Goal: Information Seeking & Learning: Learn about a topic

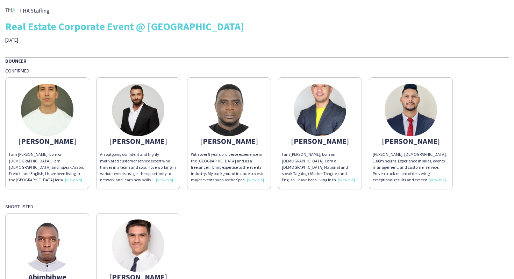
click at [400, 110] on img at bounding box center [411, 110] width 52 height 52
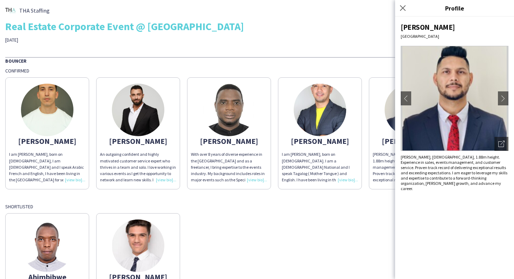
click at [182, 194] on div "Bouncer Confirmed [PERSON_NAME] am [PERSON_NAME], born on [DEMOGRAPHIC_DATA], I…" at bounding box center [257, 191] width 504 height 268
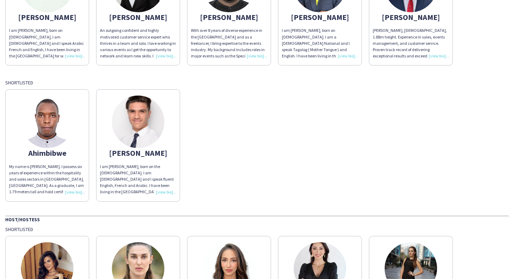
scroll to position [125, 0]
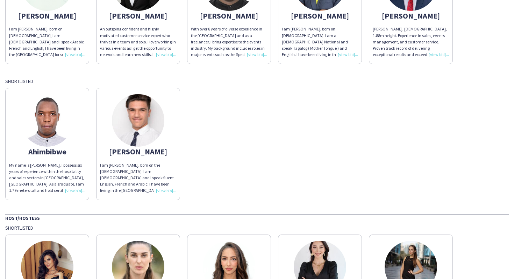
click at [62, 128] on img at bounding box center [47, 120] width 52 height 52
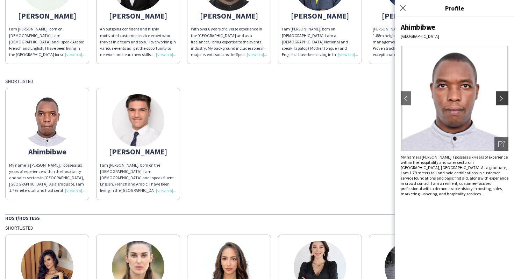
click at [498, 97] on button "chevron-right" at bounding box center [503, 98] width 14 height 14
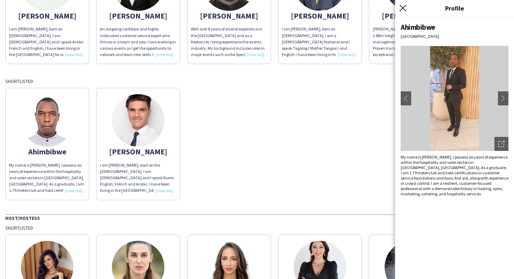
click at [404, 7] on icon at bounding box center [402, 8] width 7 height 7
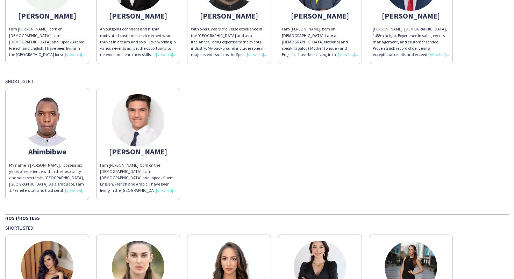
click at [143, 125] on img at bounding box center [138, 120] width 52 height 52
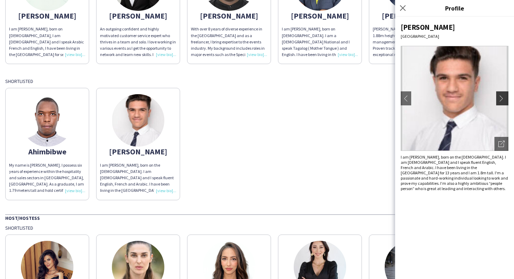
click at [498, 100] on button "chevron-right" at bounding box center [503, 98] width 14 height 14
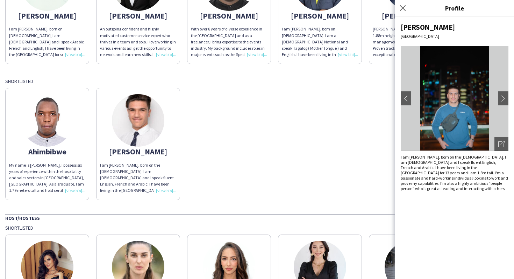
click at [220, 107] on div "Ahimbibwe My name is [PERSON_NAME]. I possess six years of experience within th…" at bounding box center [257, 141] width 504 height 115
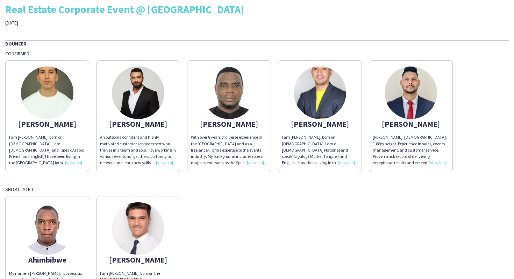
scroll to position [16, 0]
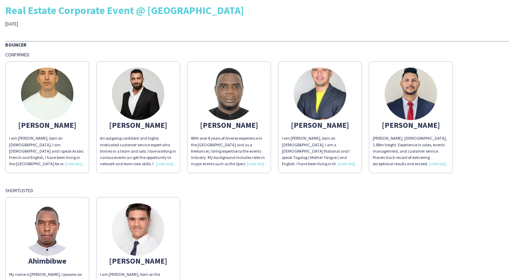
click at [215, 98] on img at bounding box center [229, 93] width 52 height 52
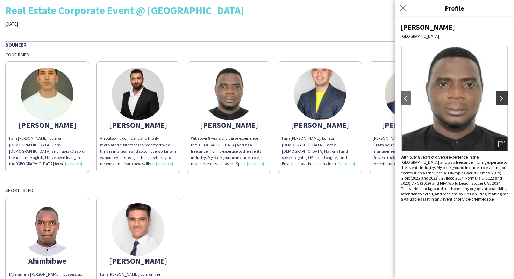
click at [504, 98] on app-icon "chevron-right" at bounding box center [503, 98] width 10 height 6
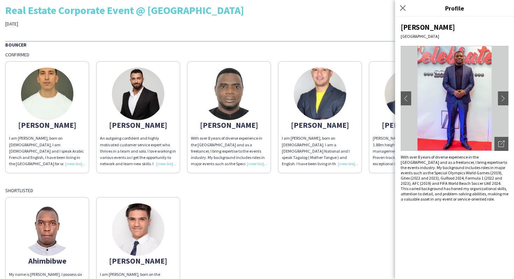
click at [257, 194] on div "Ahimbibwe My name is [PERSON_NAME]. I possess six years of experience within th…" at bounding box center [257, 250] width 504 height 115
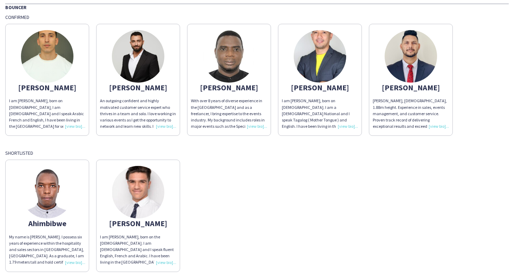
scroll to position [54, 0]
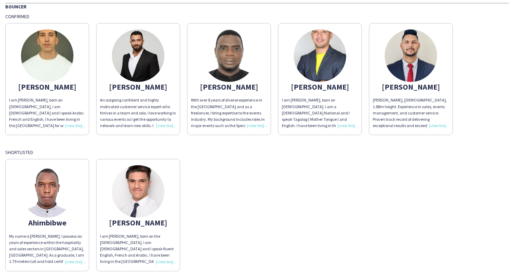
drag, startPoint x: 68, startPoint y: 225, endPoint x: 27, endPoint y: 225, distance: 40.9
click at [27, 225] on div "Ahimbibwe" at bounding box center [47, 222] width 76 height 6
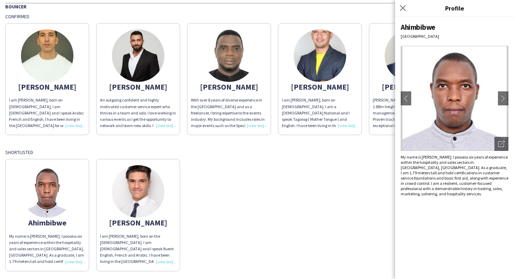
copy div "Ahimbibwe"
click at [261, 151] on div "Shortlisted" at bounding box center [257, 152] width 504 height 6
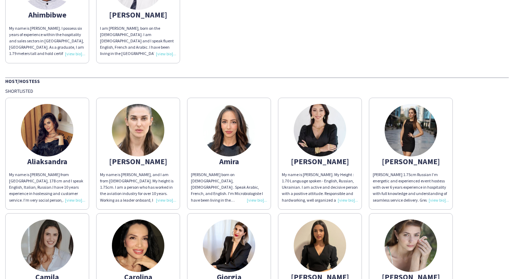
scroll to position [264, 0]
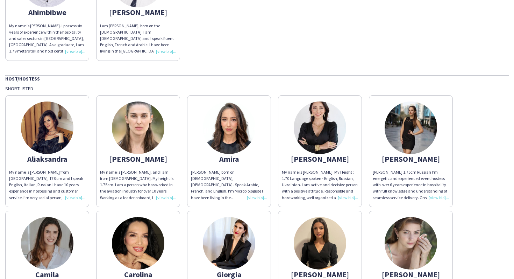
click at [44, 115] on img at bounding box center [47, 127] width 52 height 52
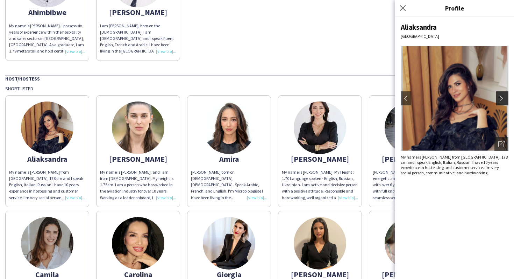
click at [498, 91] on button "chevron-right" at bounding box center [503, 98] width 14 height 14
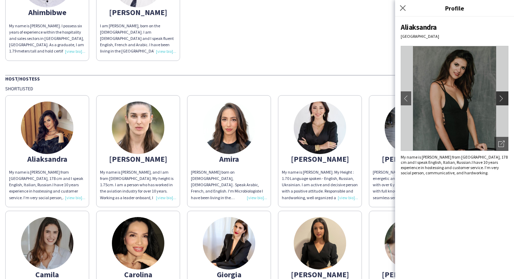
click at [502, 98] on app-icon "chevron-right" at bounding box center [503, 98] width 10 height 6
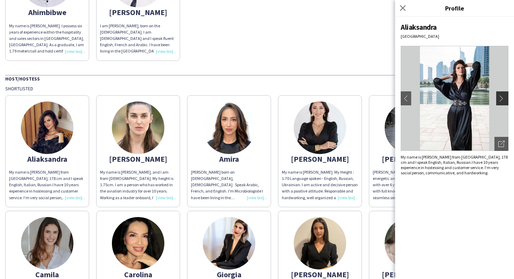
click at [504, 96] on app-icon "chevron-right" at bounding box center [503, 98] width 10 height 6
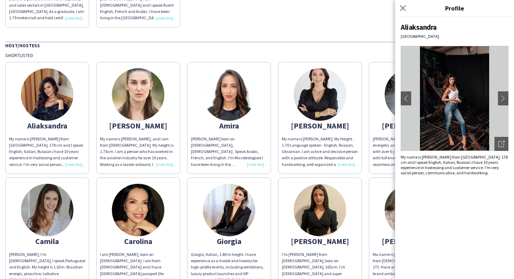
scroll to position [305, 0]
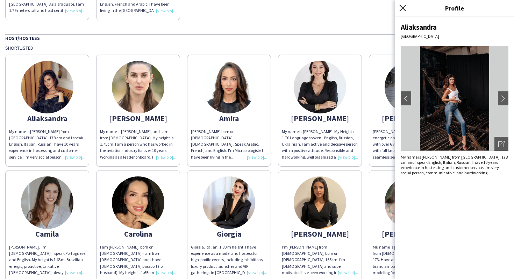
click at [404, 8] on icon "Close pop-in" at bounding box center [402, 8] width 7 height 7
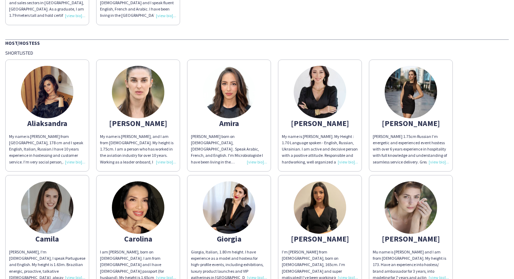
scroll to position [303, 0]
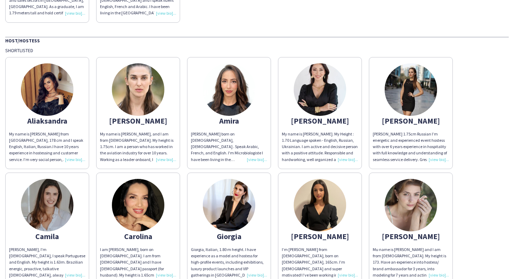
click at [235, 97] on img at bounding box center [229, 89] width 52 height 52
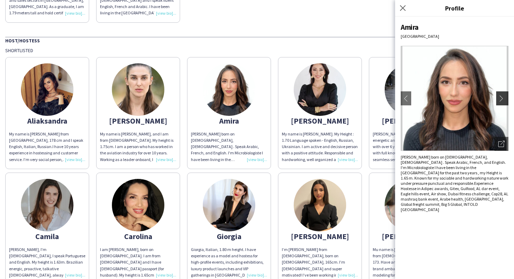
click at [502, 95] on app-icon "chevron-right" at bounding box center [503, 98] width 10 height 6
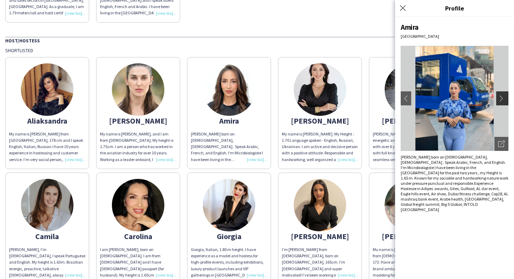
click at [502, 95] on app-icon "chevron-right" at bounding box center [503, 98] width 10 height 6
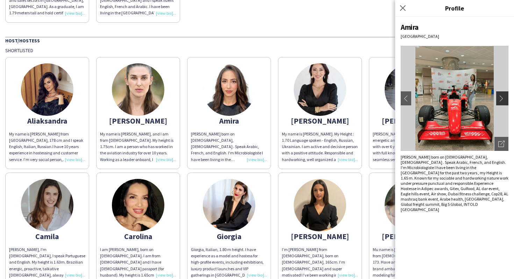
click at [502, 95] on app-icon "chevron-right" at bounding box center [503, 98] width 10 height 6
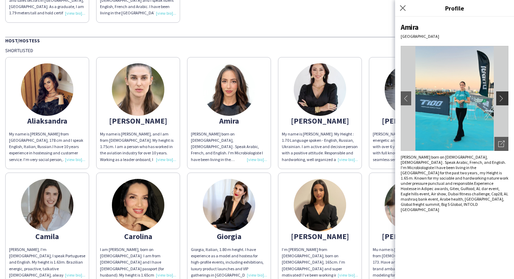
click at [502, 95] on app-icon "chevron-right" at bounding box center [503, 98] width 10 height 6
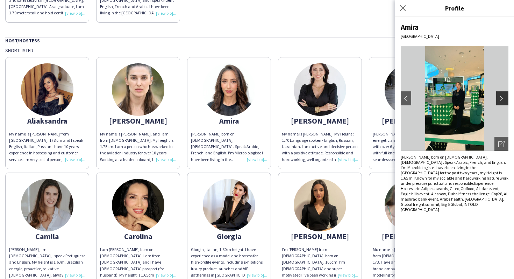
click at [502, 95] on app-icon "chevron-right" at bounding box center [503, 98] width 10 height 6
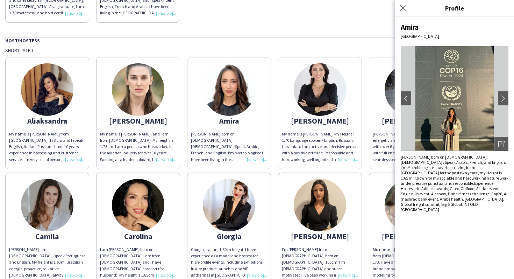
click at [342, 93] on img at bounding box center [320, 89] width 52 height 52
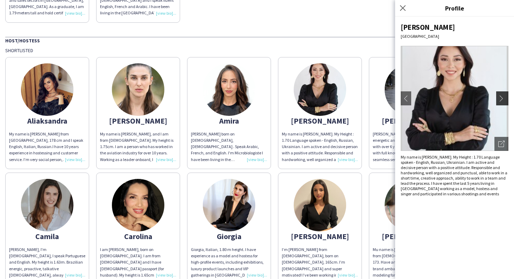
click at [502, 97] on app-icon "chevron-right" at bounding box center [503, 98] width 10 height 6
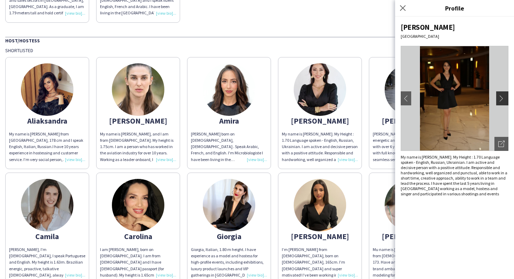
click at [502, 97] on app-icon "chevron-right" at bounding box center [503, 98] width 10 height 6
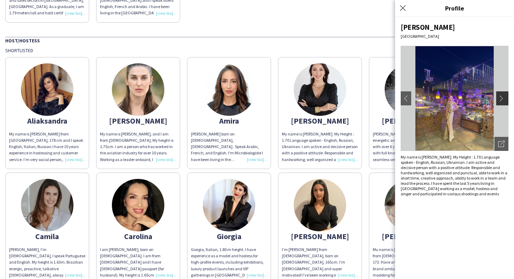
click at [502, 97] on app-icon "chevron-right" at bounding box center [503, 98] width 10 height 6
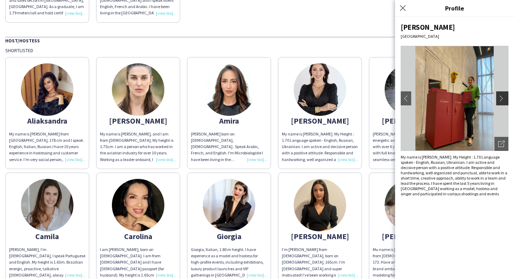
click at [502, 97] on app-icon "chevron-right" at bounding box center [503, 98] width 10 height 6
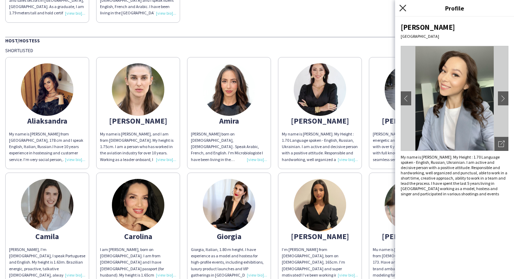
click at [402, 8] on icon "Close pop-in" at bounding box center [402, 8] width 7 height 7
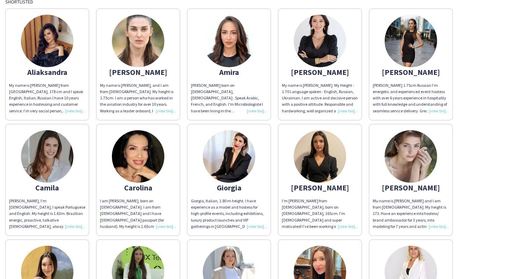
scroll to position [356, 0]
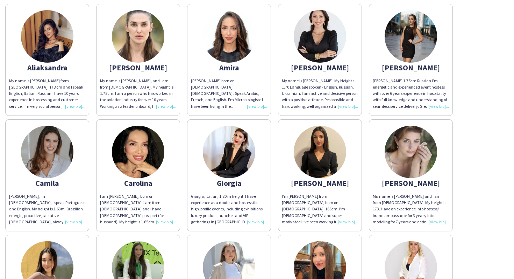
click at [61, 155] on img at bounding box center [47, 152] width 52 height 52
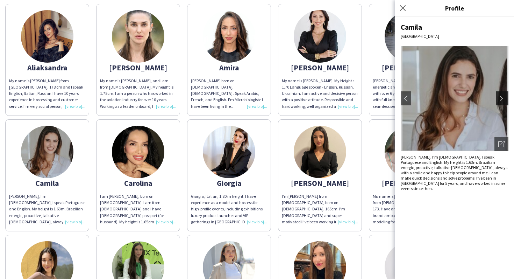
click at [503, 98] on app-icon "chevron-right" at bounding box center [503, 98] width 10 height 6
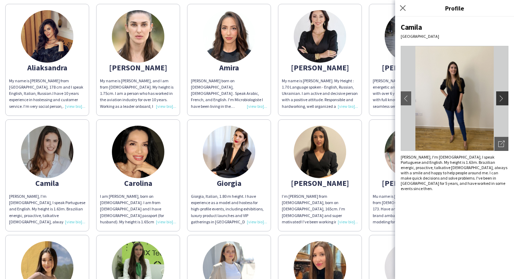
click at [503, 98] on app-icon "chevron-right" at bounding box center [503, 98] width 10 height 6
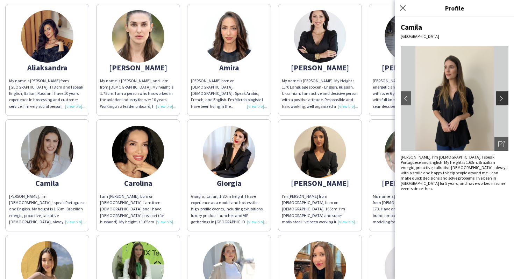
click at [503, 98] on app-icon "chevron-right" at bounding box center [503, 98] width 10 height 6
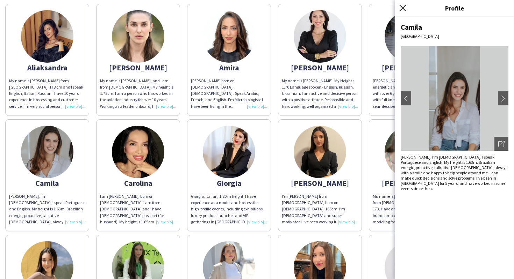
click at [404, 9] on icon at bounding box center [402, 8] width 7 height 7
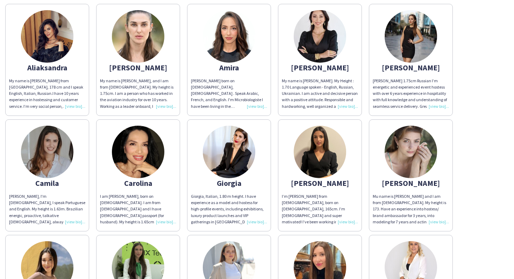
click at [142, 140] on img at bounding box center [138, 152] width 52 height 52
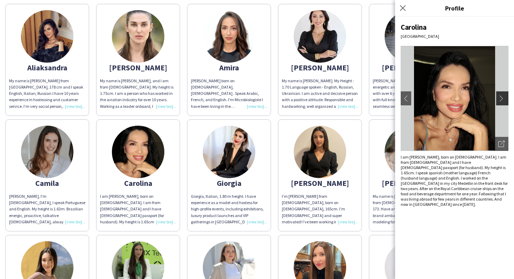
click at [502, 98] on app-icon "chevron-right" at bounding box center [503, 98] width 10 height 6
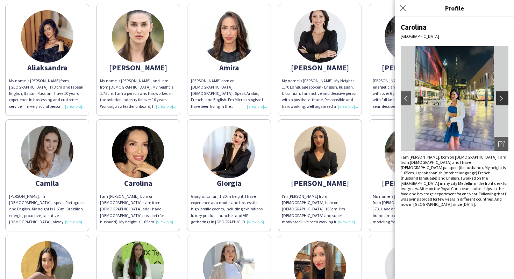
click at [502, 98] on app-icon "chevron-right" at bounding box center [503, 98] width 10 height 6
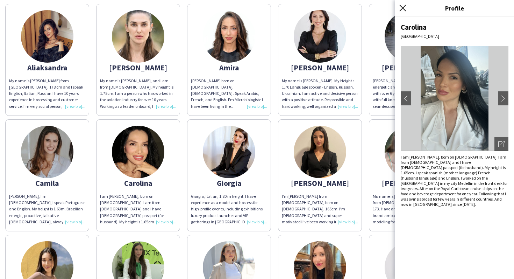
click at [400, 8] on icon "Close pop-in" at bounding box center [402, 8] width 7 height 7
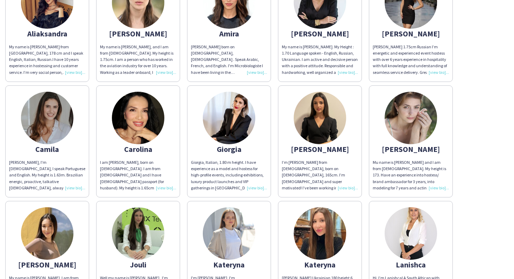
scroll to position [399, 0]
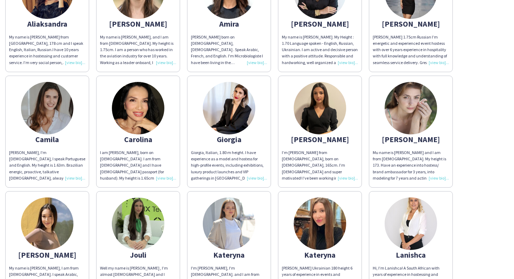
click at [327, 93] on img at bounding box center [320, 108] width 52 height 52
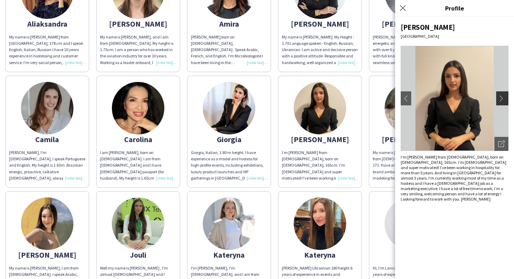
click at [502, 101] on button "chevron-right" at bounding box center [503, 98] width 14 height 14
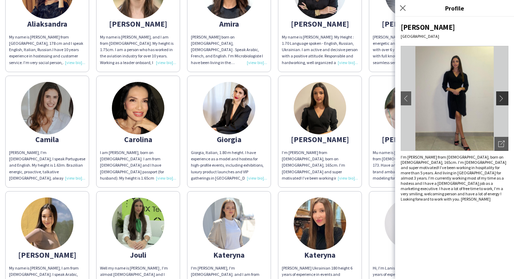
click at [502, 102] on button "chevron-right" at bounding box center [503, 98] width 14 height 14
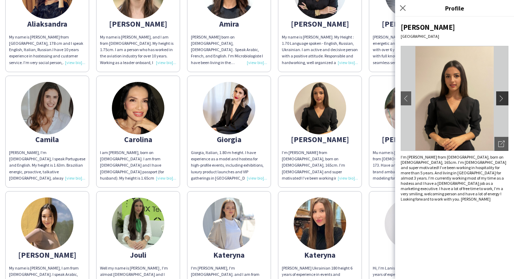
click at [502, 102] on button "chevron-right" at bounding box center [503, 98] width 14 height 14
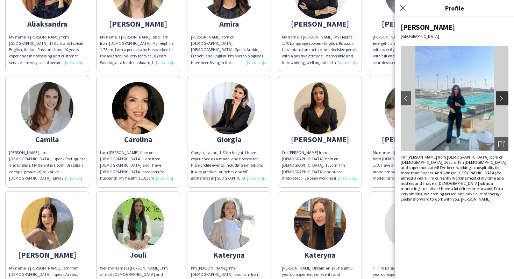
click at [502, 102] on button "chevron-right" at bounding box center [503, 98] width 14 height 14
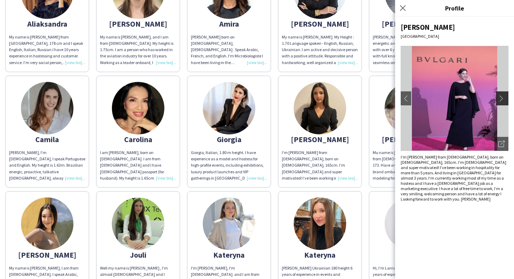
click at [502, 102] on button "chevron-right" at bounding box center [503, 98] width 14 height 14
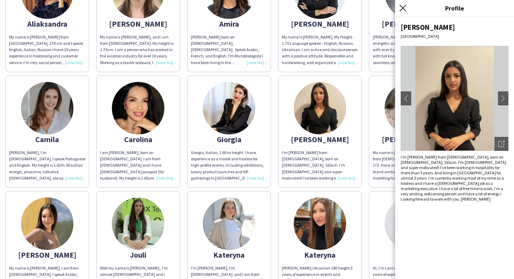
click at [401, 9] on icon at bounding box center [402, 8] width 7 height 7
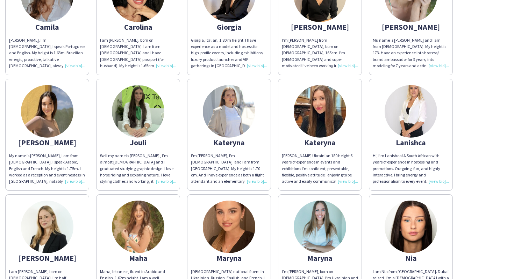
scroll to position [513, 0]
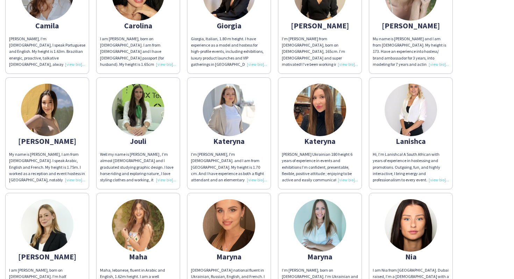
click at [234, 120] on img at bounding box center [229, 110] width 52 height 52
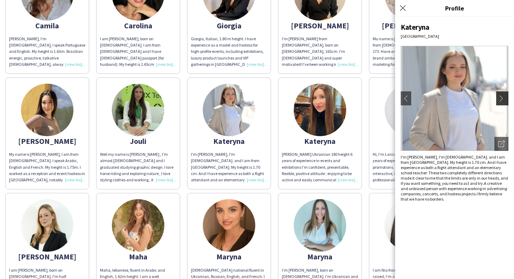
click at [502, 101] on app-icon "chevron-right" at bounding box center [503, 98] width 10 height 6
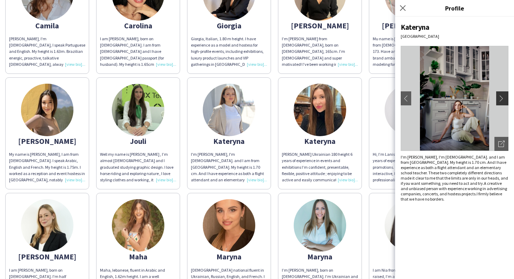
click at [502, 101] on app-icon "chevron-right" at bounding box center [503, 98] width 10 height 6
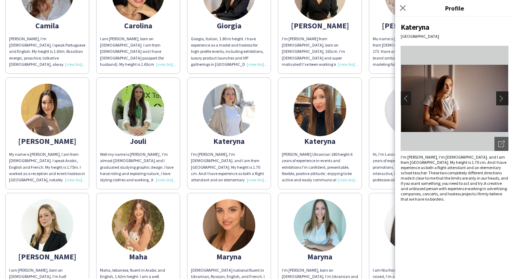
click at [502, 101] on app-icon "chevron-right" at bounding box center [503, 98] width 10 height 6
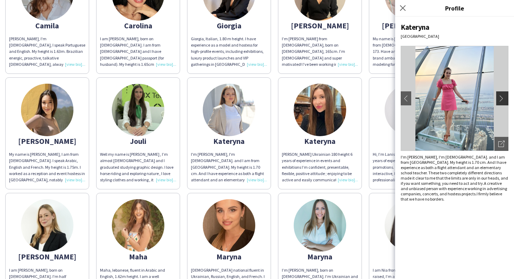
click at [502, 101] on app-icon "chevron-right" at bounding box center [503, 98] width 10 height 6
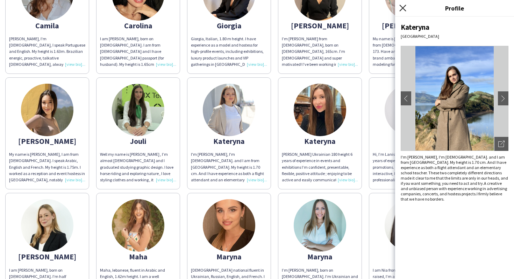
click at [403, 8] on icon at bounding box center [402, 8] width 7 height 7
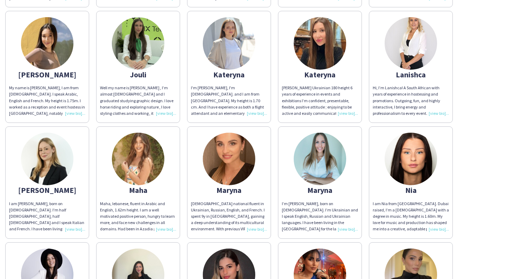
scroll to position [597, 0]
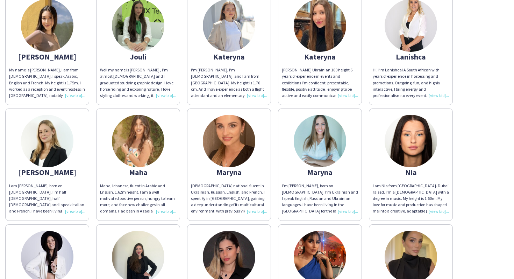
click at [162, 173] on div "Maha" at bounding box center [138, 172] width 76 height 6
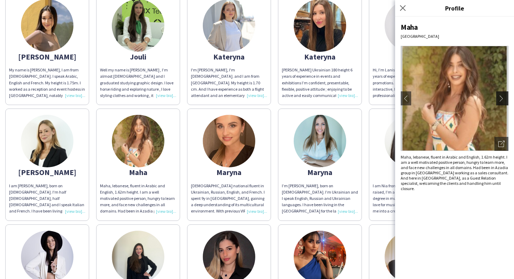
click at [503, 95] on app-icon "chevron-right" at bounding box center [503, 98] width 10 height 6
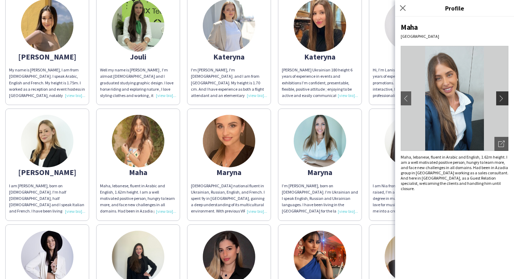
click at [503, 95] on app-icon "chevron-right" at bounding box center [503, 98] width 10 height 6
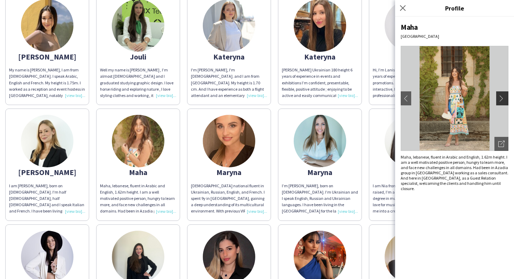
click at [503, 95] on app-icon "chevron-right" at bounding box center [503, 98] width 10 height 6
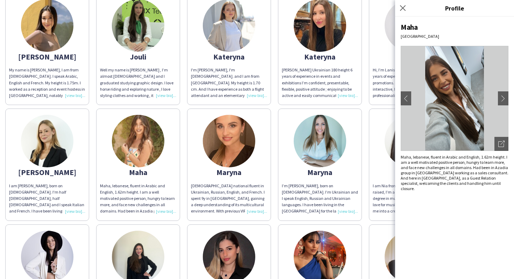
click at [408, 7] on div "Close pop-in" at bounding box center [403, 8] width 17 height 16
click at [404, 7] on icon at bounding box center [402, 8] width 7 height 7
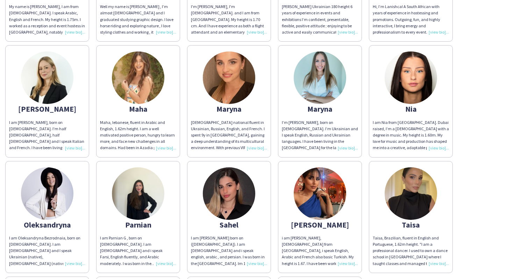
scroll to position [663, 0]
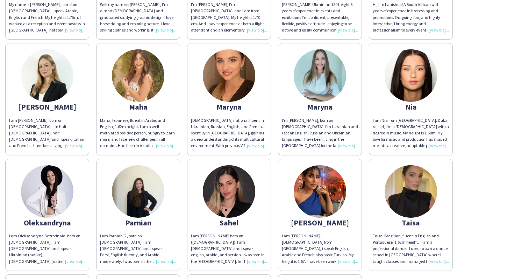
click at [403, 84] on img at bounding box center [411, 75] width 52 height 52
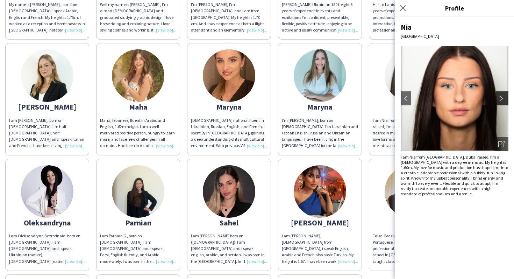
click at [500, 100] on app-icon "chevron-right" at bounding box center [503, 98] width 10 height 6
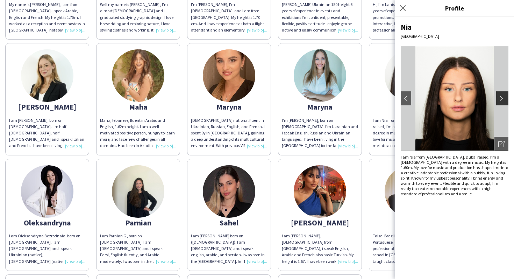
click at [500, 100] on app-icon "chevron-right" at bounding box center [503, 98] width 10 height 6
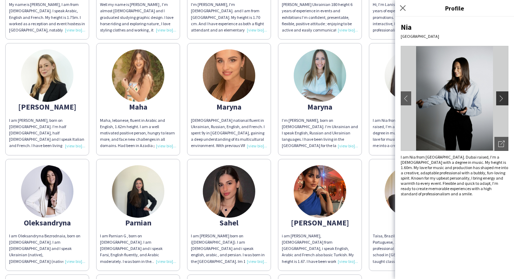
click at [500, 100] on app-icon "chevron-right" at bounding box center [503, 98] width 10 height 6
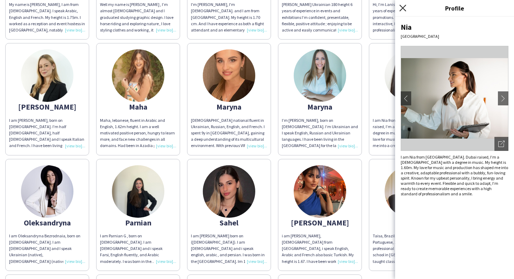
click at [403, 7] on icon "Close pop-in" at bounding box center [402, 8] width 7 height 7
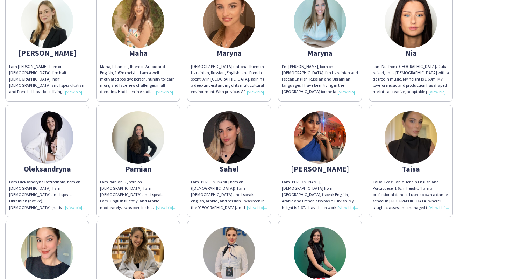
scroll to position [720, 0]
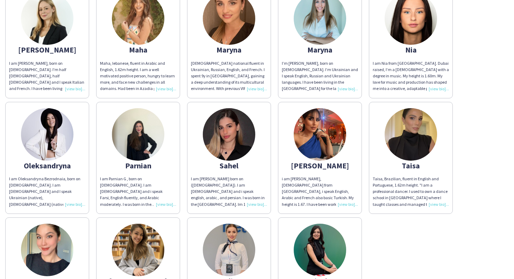
click at [63, 133] on img at bounding box center [47, 134] width 52 height 52
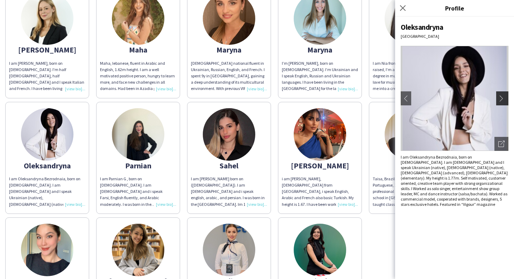
click at [503, 97] on app-icon "chevron-right" at bounding box center [503, 98] width 10 height 6
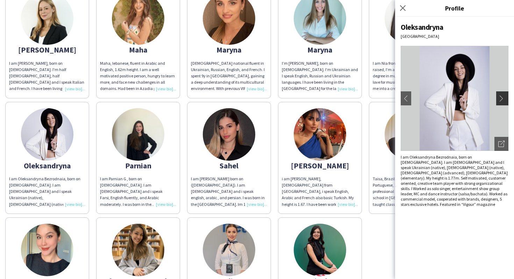
click at [503, 97] on app-icon "chevron-right" at bounding box center [503, 98] width 10 height 6
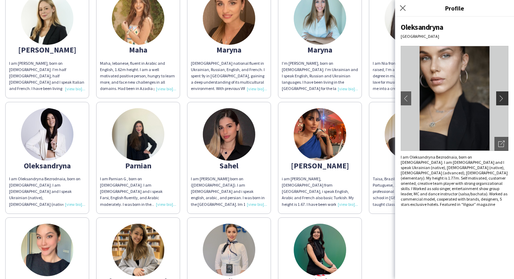
click at [503, 98] on app-icon "chevron-right" at bounding box center [503, 98] width 10 height 6
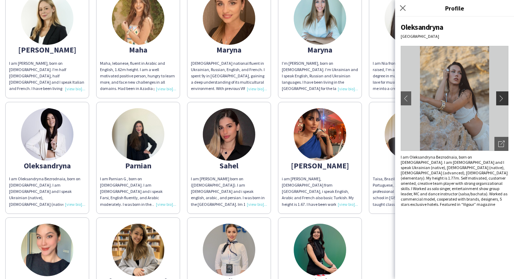
click at [503, 98] on app-icon "chevron-right" at bounding box center [503, 98] width 10 height 6
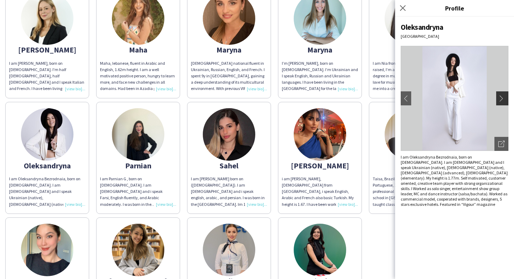
click at [503, 98] on app-icon "chevron-right" at bounding box center [503, 98] width 10 height 6
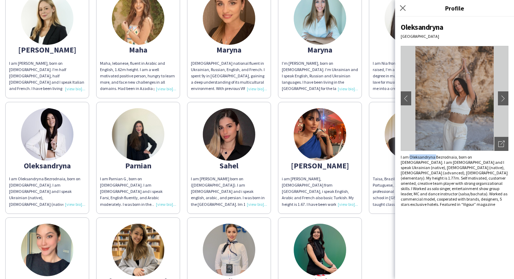
drag, startPoint x: 434, startPoint y: 155, endPoint x: 409, endPoint y: 154, distance: 25.2
click at [410, 154] on div "Oleksandryna [GEOGRAPHIC_DATA] chevron-left chevron-right Open photos pop-in I …" at bounding box center [454, 148] width 119 height 262
copy div "I am Oleksandryna"
click at [402, 7] on icon at bounding box center [402, 8] width 7 height 7
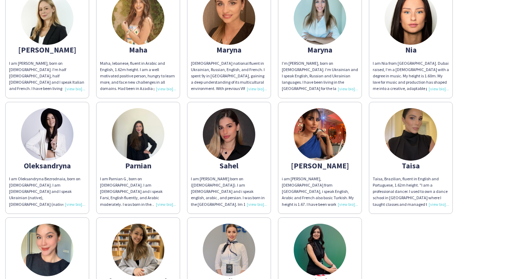
click at [312, 134] on img at bounding box center [320, 134] width 52 height 52
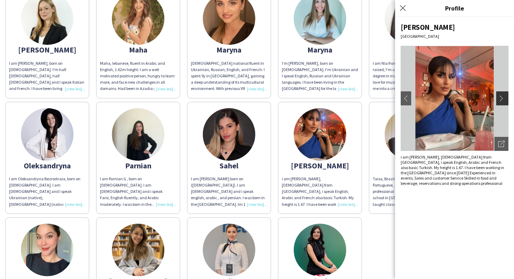
click at [505, 95] on app-icon "chevron-right" at bounding box center [503, 98] width 10 height 6
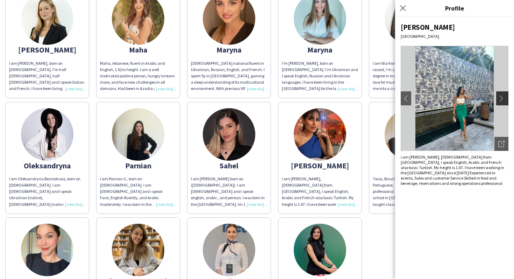
click at [505, 95] on app-icon "chevron-right" at bounding box center [503, 98] width 10 height 6
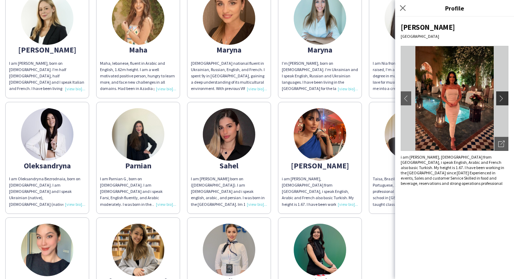
click at [505, 95] on app-icon "chevron-right" at bounding box center [503, 98] width 10 height 6
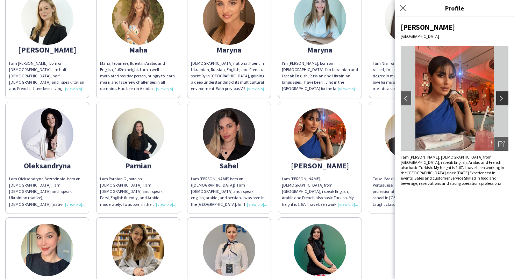
click at [507, 99] on app-icon "chevron-right" at bounding box center [503, 98] width 10 height 6
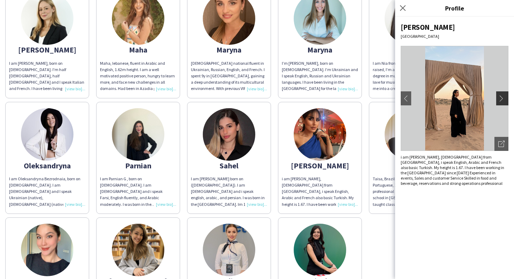
click at [507, 99] on app-icon "chevron-right" at bounding box center [503, 98] width 10 height 6
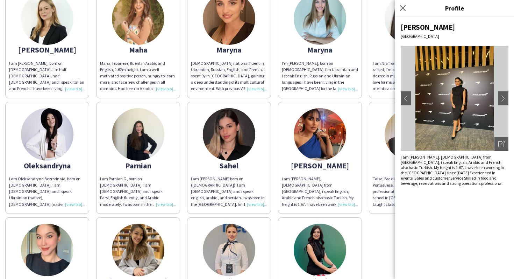
click at [385, 138] on img at bounding box center [411, 134] width 52 height 52
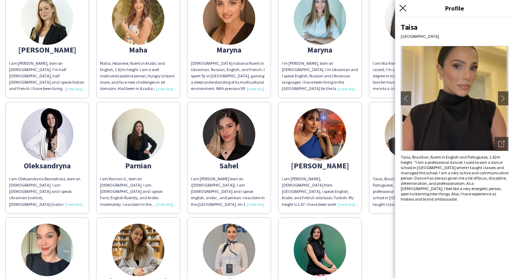
click at [401, 10] on icon at bounding box center [402, 8] width 7 height 7
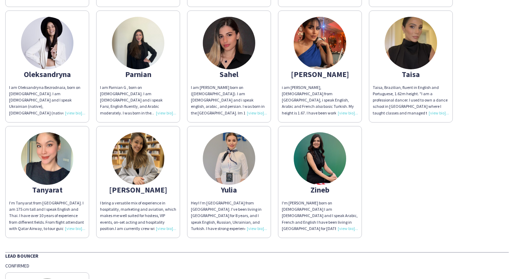
scroll to position [816, 0]
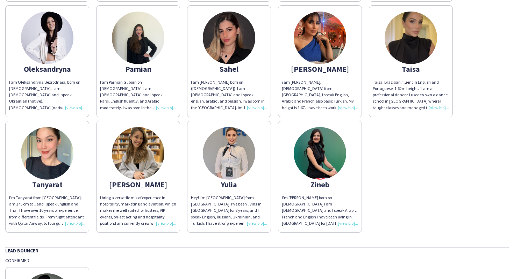
click at [138, 162] on img at bounding box center [138, 153] width 52 height 52
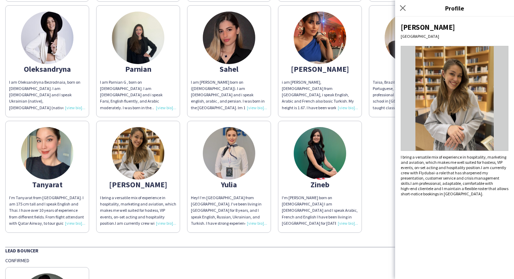
click at [500, 96] on img at bounding box center [455, 98] width 108 height 105
click at [240, 141] on img at bounding box center [229, 153] width 52 height 52
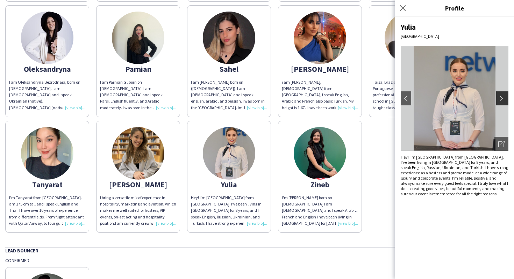
click at [502, 95] on app-icon "chevron-right" at bounding box center [503, 98] width 10 height 6
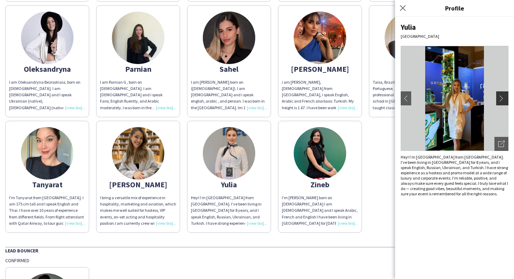
click at [502, 95] on app-icon "chevron-right" at bounding box center [503, 98] width 10 height 6
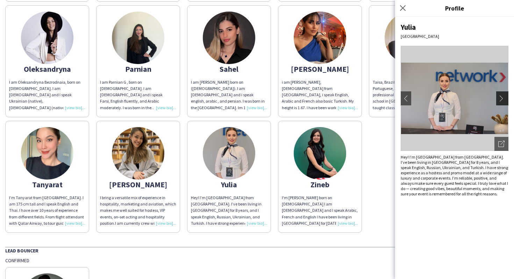
click at [502, 95] on app-icon "chevron-right" at bounding box center [503, 98] width 10 height 6
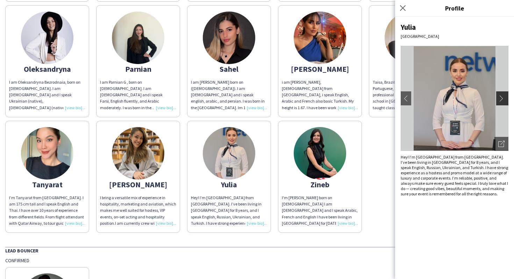
click at [502, 95] on app-icon "chevron-right" at bounding box center [503, 98] width 10 height 6
click at [403, 7] on icon "Close pop-in" at bounding box center [402, 8] width 7 height 7
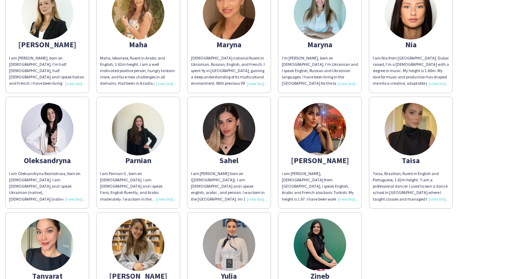
scroll to position [723, 0]
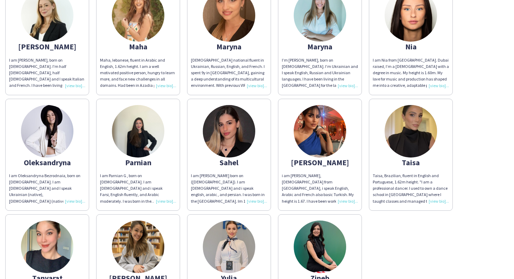
click at [228, 143] on img at bounding box center [229, 131] width 52 height 52
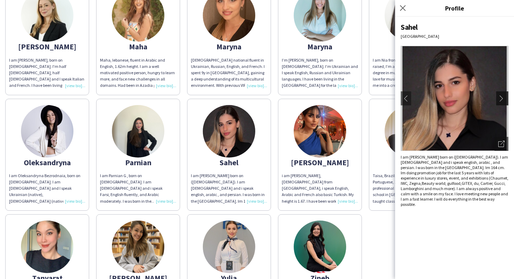
click at [501, 100] on app-icon "chevron-right" at bounding box center [503, 98] width 10 height 6
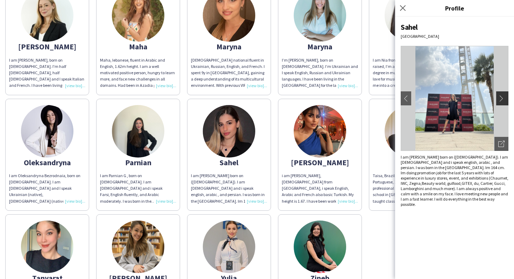
click at [501, 100] on app-icon "chevron-right" at bounding box center [503, 98] width 10 height 6
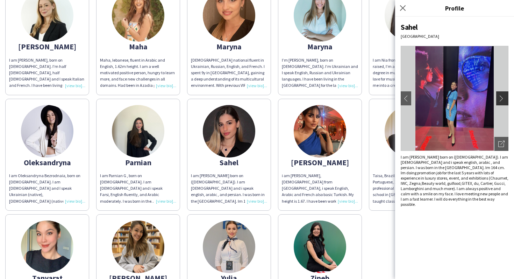
click at [501, 100] on app-icon "chevron-right" at bounding box center [503, 98] width 10 height 6
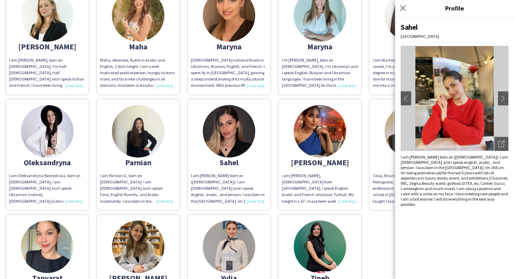
click at [150, 128] on img at bounding box center [138, 131] width 52 height 52
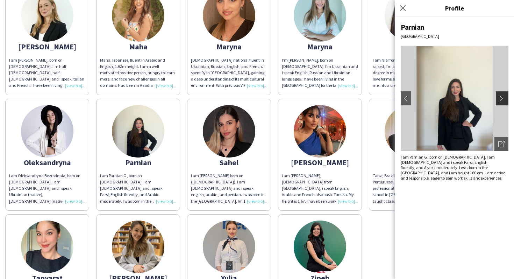
click at [504, 99] on app-icon "chevron-right" at bounding box center [503, 98] width 10 height 6
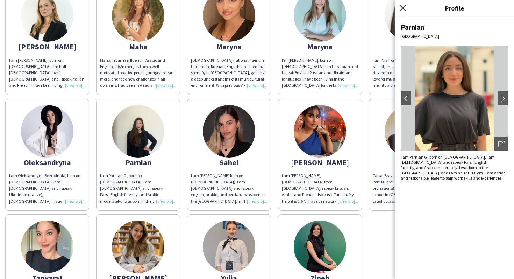
click at [405, 6] on icon at bounding box center [402, 8] width 7 height 7
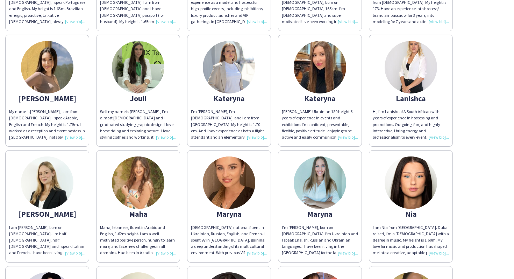
scroll to position [550, 0]
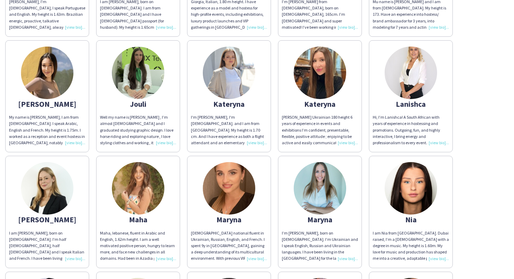
click at [227, 66] on img at bounding box center [229, 73] width 52 height 52
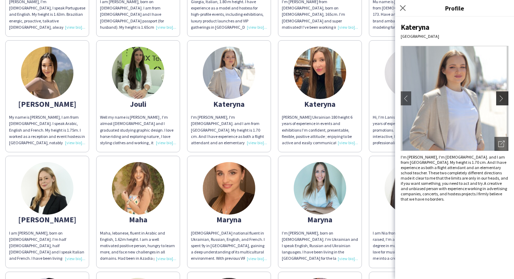
click at [499, 95] on app-icon "chevron-right" at bounding box center [503, 98] width 10 height 6
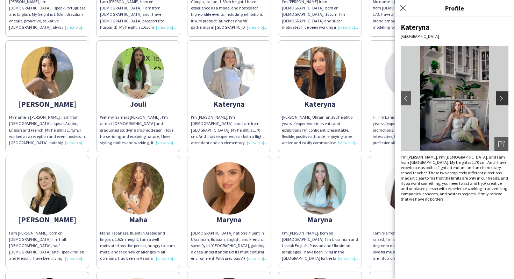
click at [499, 95] on app-icon "chevron-right" at bounding box center [503, 98] width 10 height 6
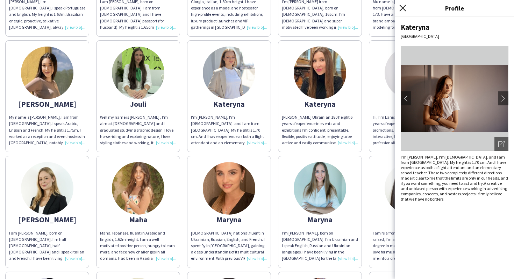
click at [404, 8] on icon at bounding box center [402, 8] width 7 height 7
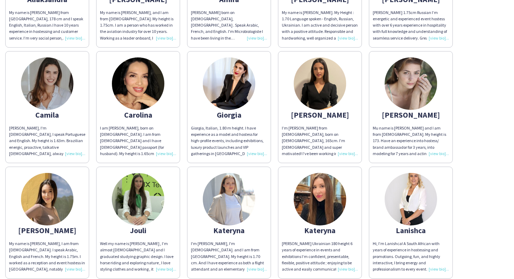
scroll to position [424, 0]
click at [435, 85] on img at bounding box center [411, 84] width 52 height 52
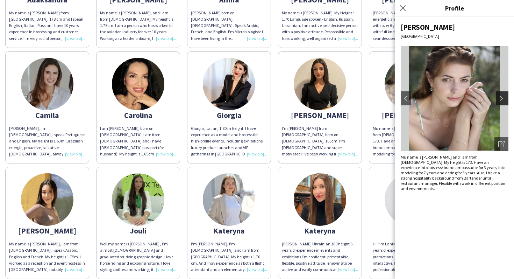
click at [502, 96] on app-icon "chevron-right" at bounding box center [503, 98] width 10 height 6
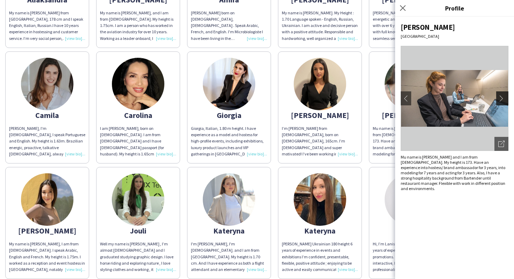
click at [502, 96] on app-icon "chevron-right" at bounding box center [503, 98] width 10 height 6
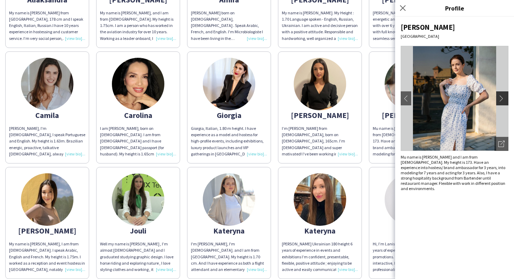
click at [500, 97] on app-icon "chevron-right" at bounding box center [503, 98] width 10 height 6
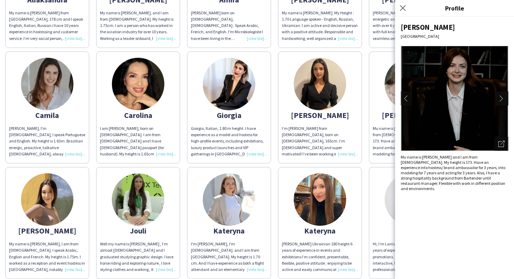
click at [500, 98] on app-icon "chevron-right" at bounding box center [503, 98] width 10 height 6
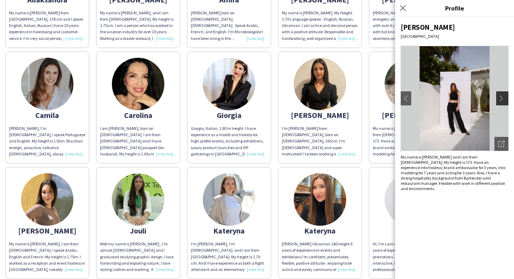
click at [500, 98] on app-icon "chevron-right" at bounding box center [503, 98] width 10 height 6
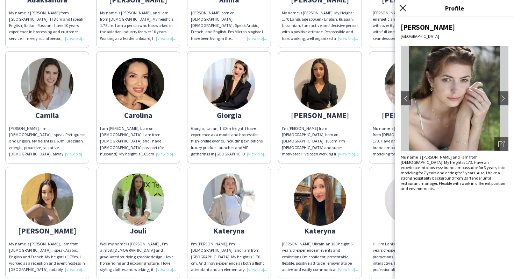
click at [401, 8] on icon "Close pop-in" at bounding box center [402, 8] width 7 height 7
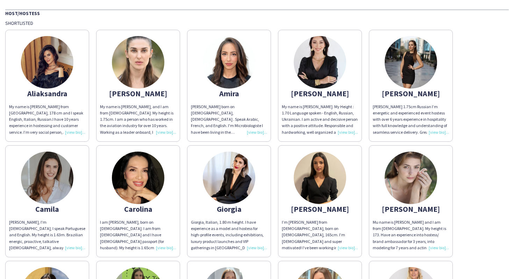
scroll to position [329, 0]
click at [223, 72] on img at bounding box center [229, 62] width 52 height 52
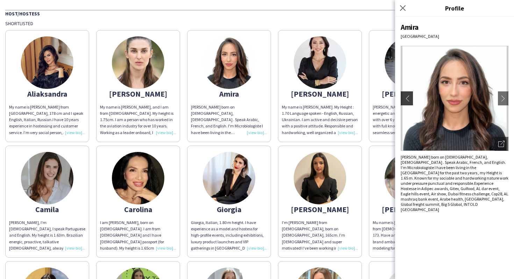
click at [407, 101] on button "chevron-left" at bounding box center [406, 98] width 14 height 14
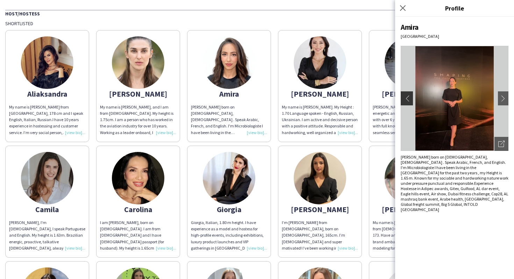
click at [407, 101] on button "chevron-left" at bounding box center [406, 98] width 14 height 14
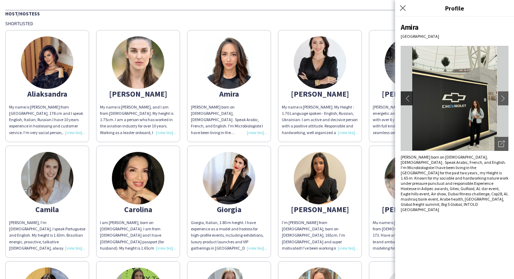
click at [407, 101] on button "chevron-left" at bounding box center [406, 98] width 14 height 14
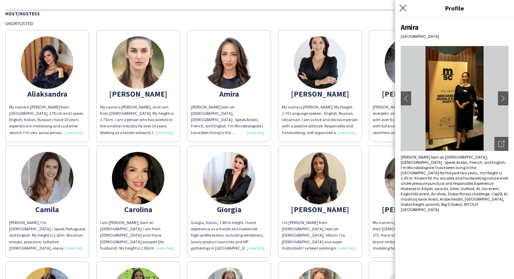
click at [404, 12] on app-icon "Close pop-in" at bounding box center [403, 8] width 10 height 10
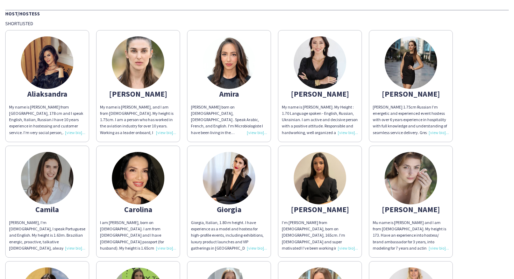
click at [307, 56] on img at bounding box center [320, 62] width 52 height 52
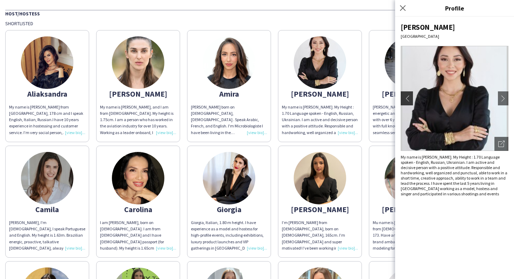
click at [405, 97] on app-icon "chevron-left" at bounding box center [406, 98] width 10 height 6
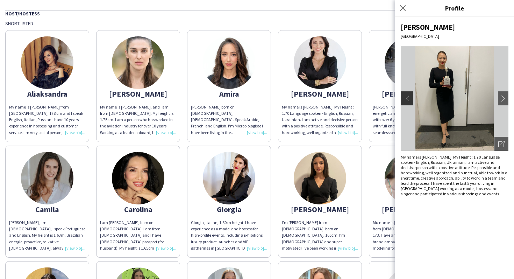
click at [405, 97] on app-icon "chevron-left" at bounding box center [406, 98] width 10 height 6
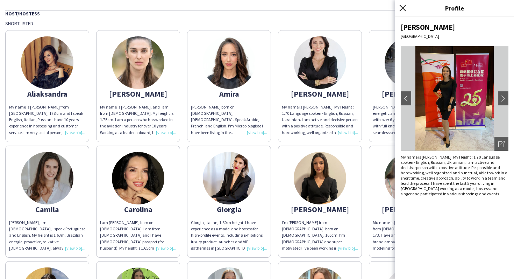
click at [403, 10] on icon "Close pop-in" at bounding box center [402, 8] width 7 height 7
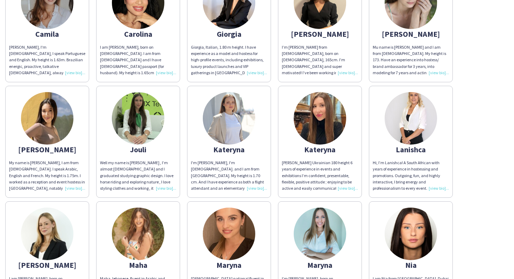
scroll to position [507, 0]
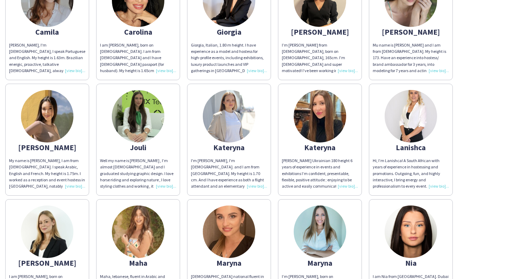
click at [139, 131] on img at bounding box center [138, 116] width 52 height 52
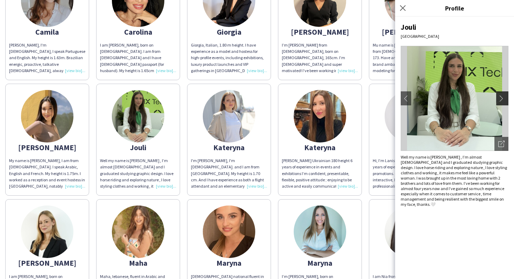
click at [505, 98] on app-icon "chevron-right" at bounding box center [503, 98] width 10 height 6
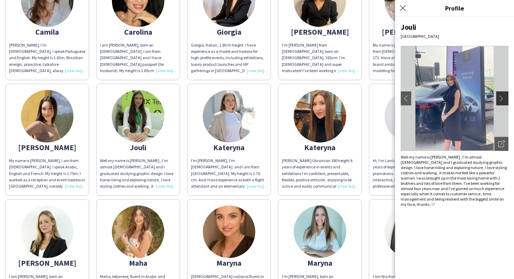
click at [505, 98] on app-icon "chevron-right" at bounding box center [503, 98] width 10 height 6
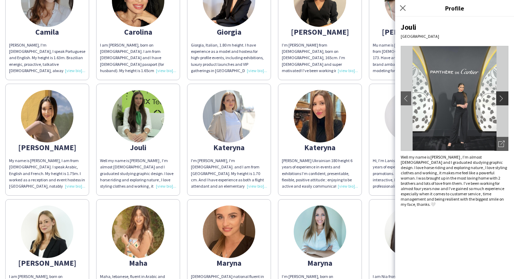
click at [505, 98] on app-icon "chevron-right" at bounding box center [503, 98] width 10 height 6
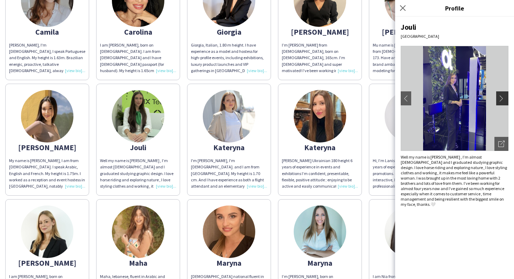
click at [505, 98] on app-icon "chevron-right" at bounding box center [503, 98] width 10 height 6
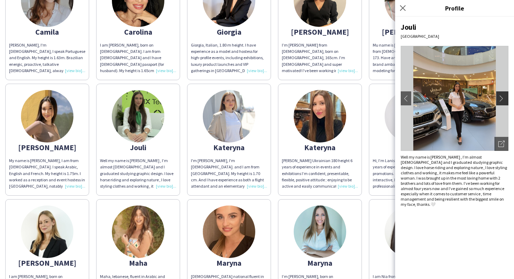
click at [505, 98] on app-icon "chevron-right" at bounding box center [503, 98] width 10 height 6
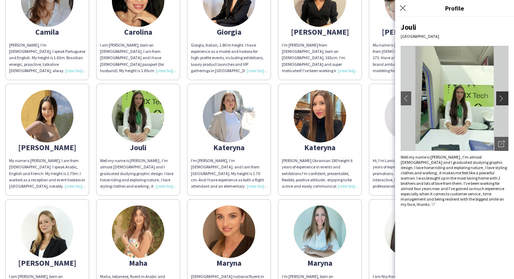
click at [505, 98] on app-icon "chevron-right" at bounding box center [503, 98] width 10 height 6
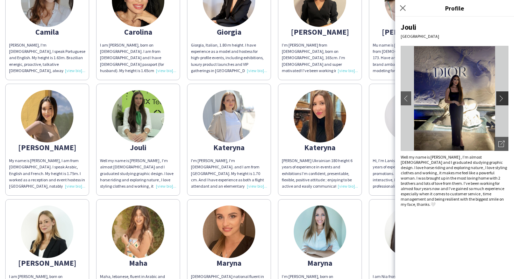
click at [505, 98] on app-icon "chevron-right" at bounding box center [503, 98] width 10 height 6
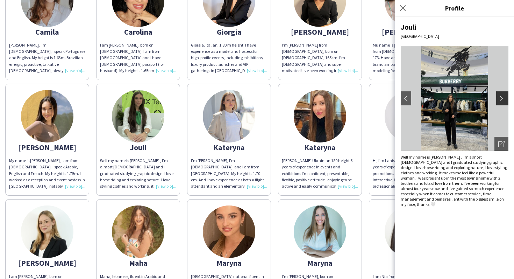
click at [505, 98] on app-icon "chevron-right" at bounding box center [503, 98] width 10 height 6
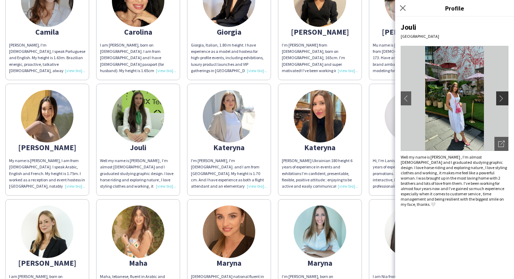
click at [505, 98] on app-icon "chevron-right" at bounding box center [503, 98] width 10 height 6
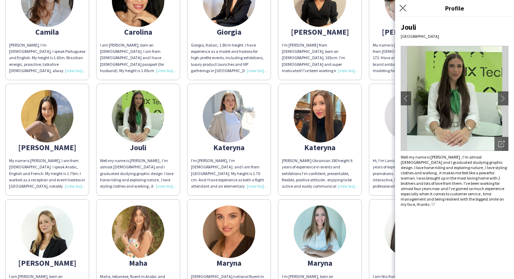
click at [402, 12] on app-icon "Close pop-in" at bounding box center [403, 8] width 10 height 10
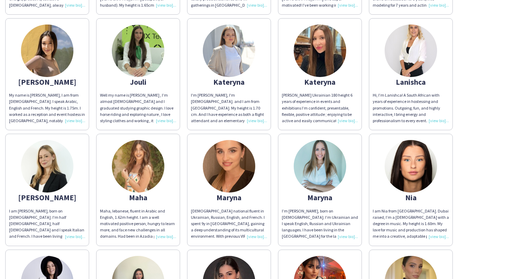
scroll to position [574, 0]
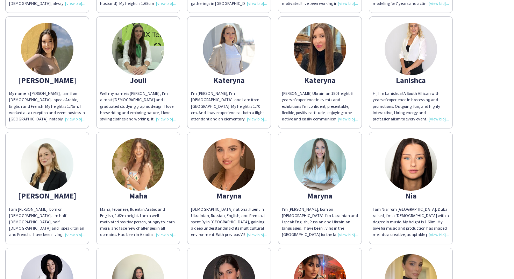
click at [247, 175] on img at bounding box center [229, 164] width 52 height 52
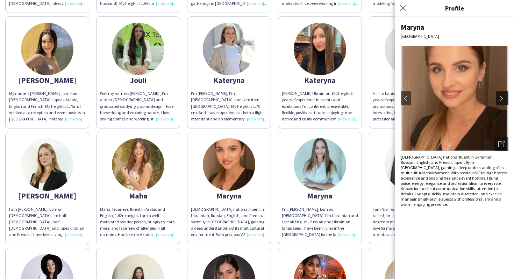
click at [500, 96] on app-icon "chevron-right" at bounding box center [503, 98] width 10 height 6
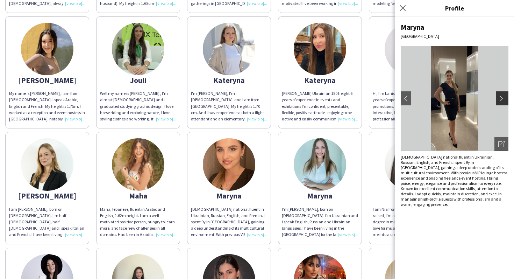
click at [500, 96] on app-icon "chevron-right" at bounding box center [503, 98] width 10 height 6
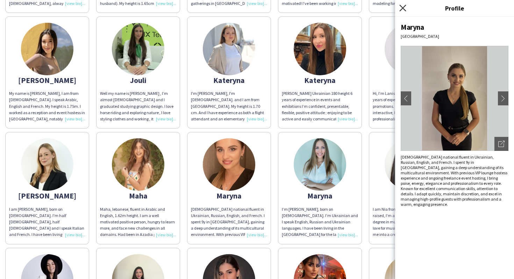
click at [405, 7] on icon "Close pop-in" at bounding box center [402, 8] width 7 height 7
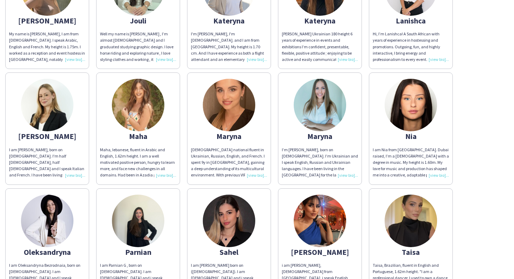
scroll to position [640, 0]
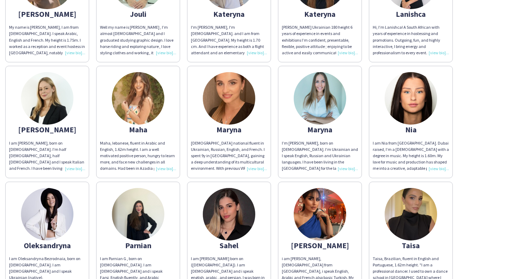
click at [325, 96] on img at bounding box center [320, 98] width 52 height 52
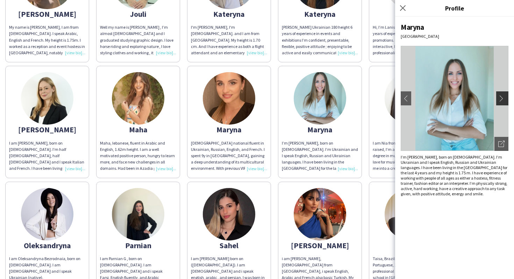
click at [503, 95] on app-icon "chevron-right" at bounding box center [503, 98] width 10 height 6
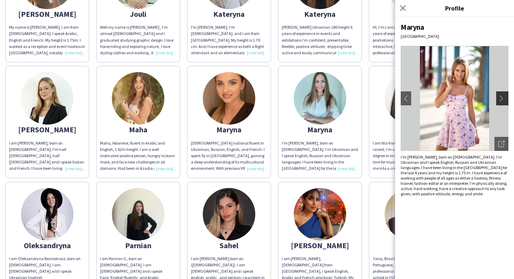
click at [503, 95] on app-icon "chevron-right" at bounding box center [503, 98] width 10 height 6
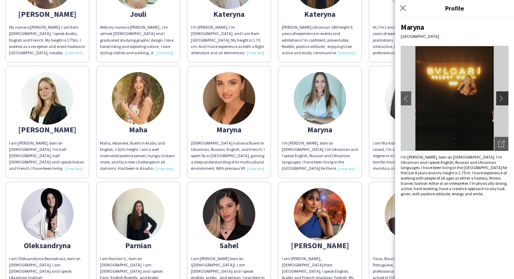
click at [503, 95] on app-icon "chevron-right" at bounding box center [503, 98] width 10 height 6
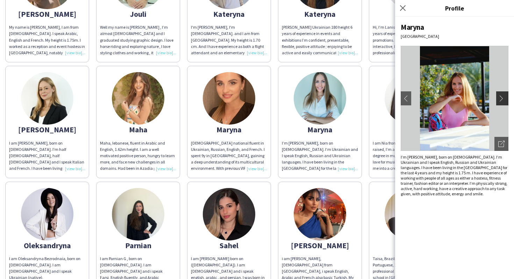
click at [503, 95] on app-icon "chevron-right" at bounding box center [503, 98] width 10 height 6
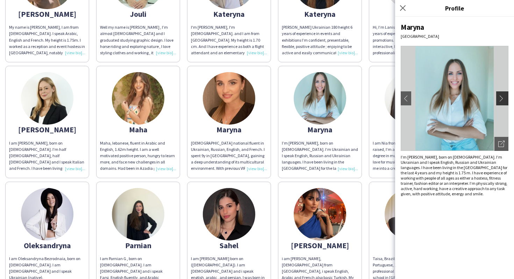
click at [503, 95] on app-icon "chevron-right" at bounding box center [503, 98] width 10 height 6
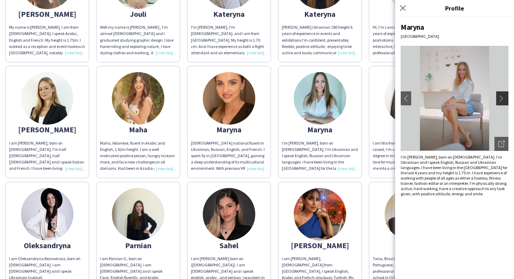
click at [503, 95] on app-icon "chevron-right" at bounding box center [503, 98] width 10 height 6
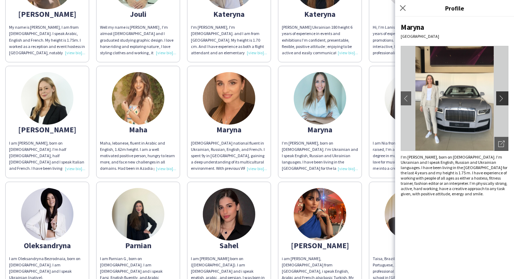
click at [503, 95] on app-icon "chevron-right" at bounding box center [503, 98] width 10 height 6
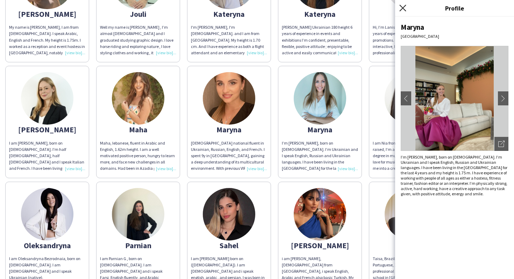
click at [403, 6] on icon "Close pop-in" at bounding box center [402, 8] width 7 height 7
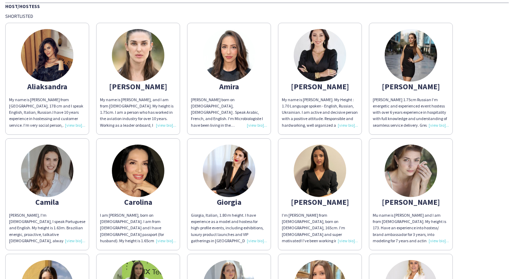
scroll to position [337, 0]
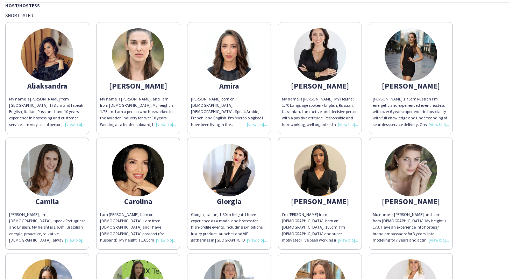
click at [141, 53] on img at bounding box center [138, 54] width 52 height 52
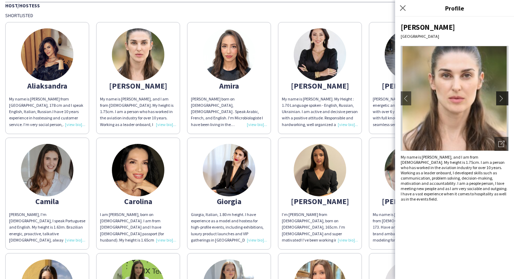
click at [504, 94] on button "chevron-right" at bounding box center [503, 98] width 14 height 14
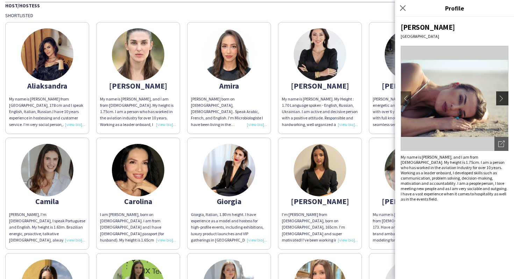
click at [504, 94] on button "chevron-right" at bounding box center [503, 98] width 14 height 14
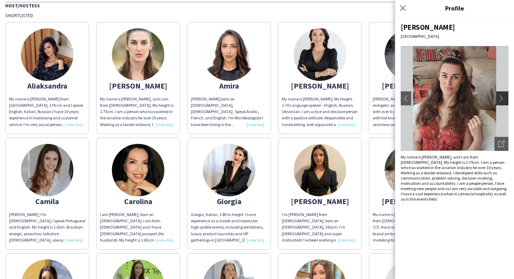
click at [504, 94] on button "chevron-right" at bounding box center [503, 98] width 14 height 14
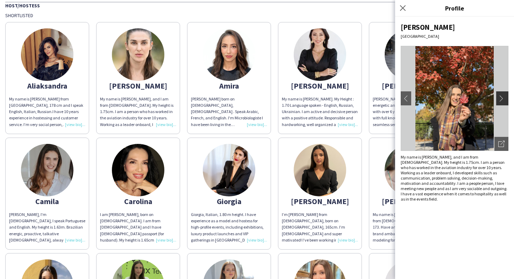
click at [504, 94] on button "chevron-right" at bounding box center [503, 98] width 14 height 14
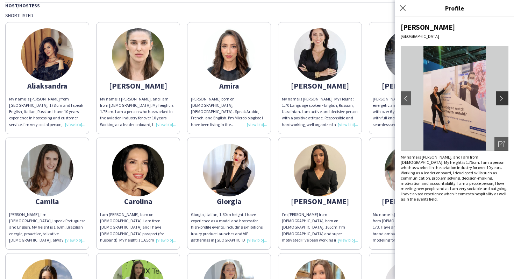
click at [504, 94] on button "chevron-right" at bounding box center [503, 98] width 14 height 14
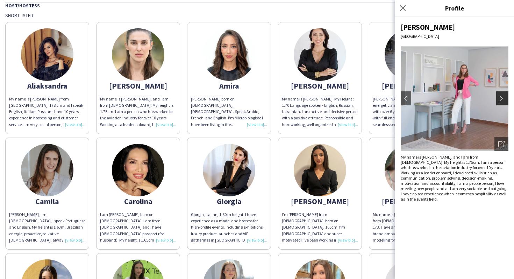
click at [504, 94] on button "chevron-right" at bounding box center [503, 98] width 14 height 14
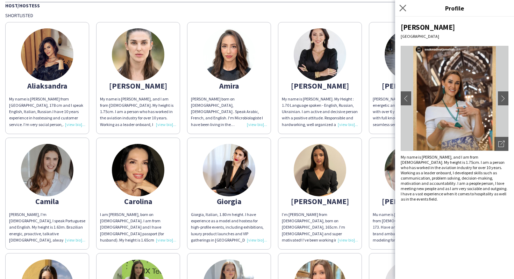
click at [407, 7] on app-icon "Close pop-in" at bounding box center [403, 8] width 10 height 10
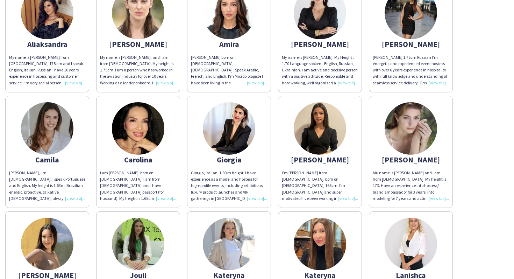
scroll to position [379, 0]
click at [234, 132] on img at bounding box center [229, 128] width 52 height 52
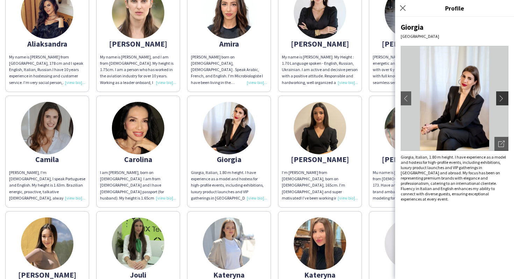
click at [503, 97] on app-icon "chevron-right" at bounding box center [503, 98] width 10 height 6
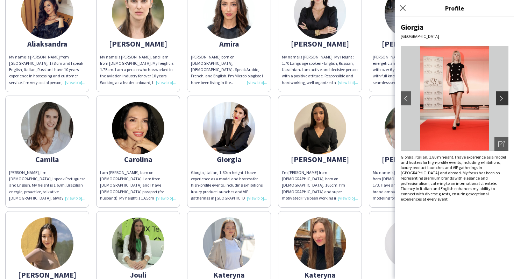
click at [503, 97] on app-icon "chevron-right" at bounding box center [503, 98] width 10 height 6
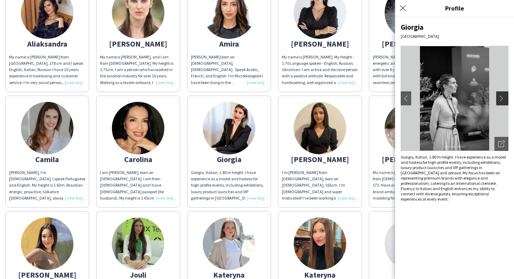
click at [503, 97] on app-icon "chevron-right" at bounding box center [503, 98] width 10 height 6
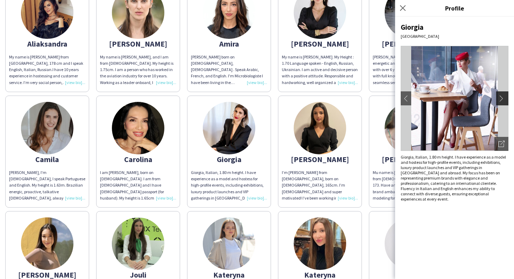
click at [503, 97] on app-icon "chevron-right" at bounding box center [503, 98] width 10 height 6
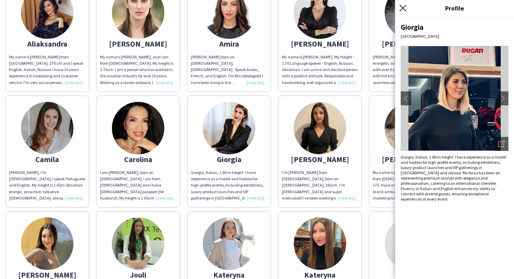
click at [405, 7] on icon "Close pop-in" at bounding box center [402, 8] width 7 height 7
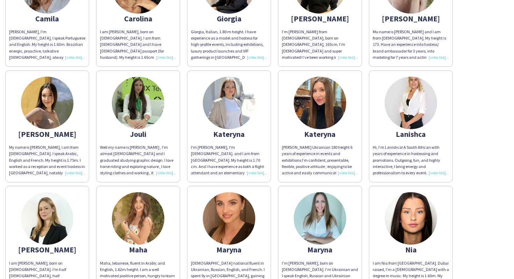
scroll to position [522, 0]
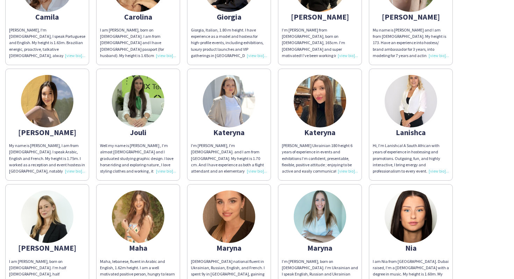
click at [320, 96] on img at bounding box center [320, 101] width 52 height 52
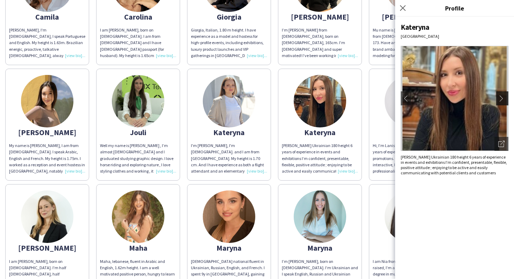
click at [498, 99] on app-icon "chevron-right" at bounding box center [503, 98] width 10 height 6
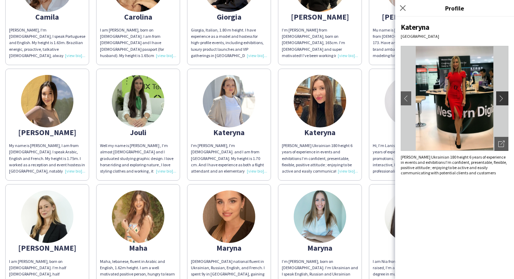
click at [498, 99] on app-icon "chevron-right" at bounding box center [503, 98] width 10 height 6
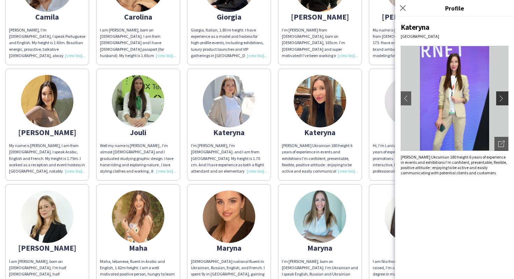
click at [498, 99] on app-icon "chevron-right" at bounding box center [503, 98] width 10 height 6
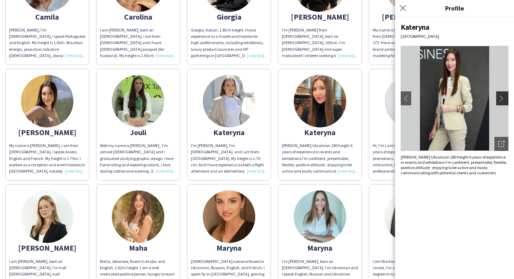
click at [498, 99] on app-icon "chevron-right" at bounding box center [503, 98] width 10 height 6
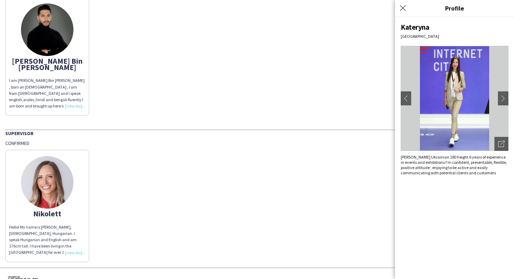
scroll to position [1094, 0]
